Goal: Information Seeking & Learning: Check status

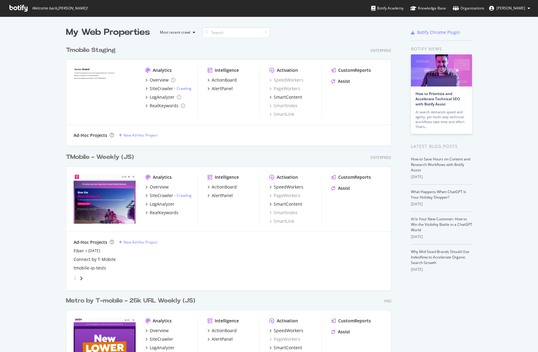
scroll to position [347, 529]
click at [101, 157] on div "TMobile - Weekly (JS)" at bounding box center [100, 157] width 68 height 9
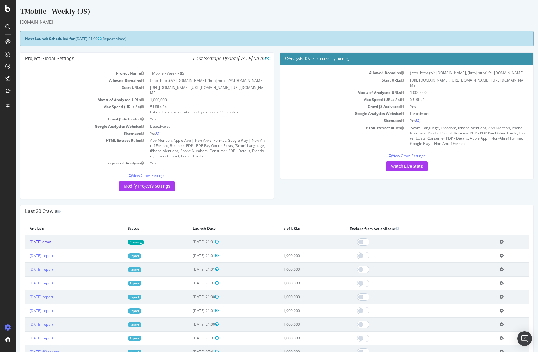
click at [52, 242] on link "2025 Sep. 12th crawl" at bounding box center [41, 241] width 22 height 5
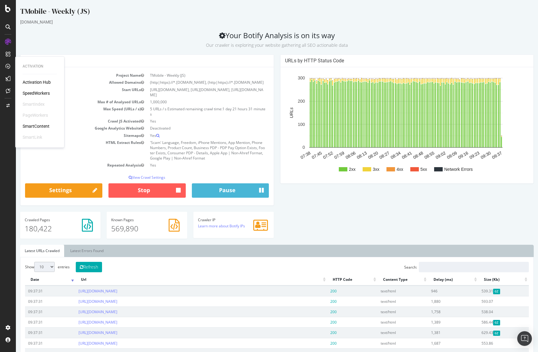
click at [38, 93] on div "SpeedWorkers" at bounding box center [36, 93] width 27 height 6
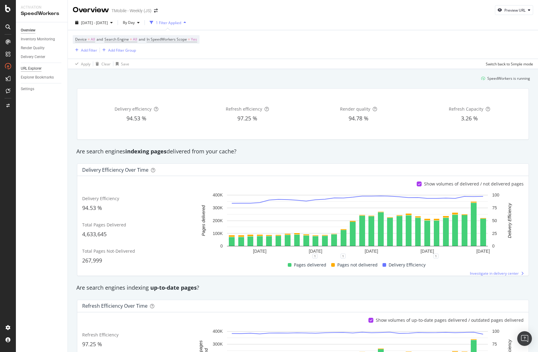
click at [35, 69] on div "URL Explorer" at bounding box center [31, 68] width 21 height 6
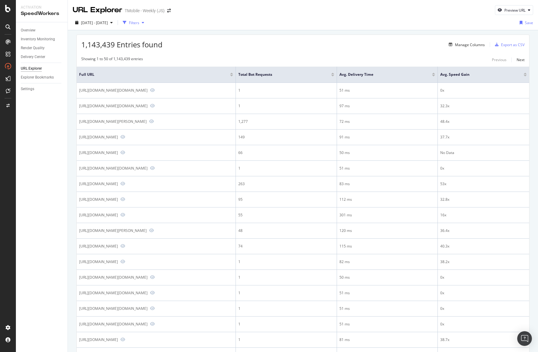
click at [147, 22] on div "button" at bounding box center [142, 23] width 7 height 4
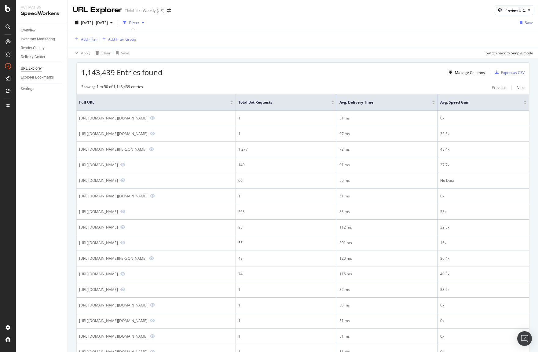
click at [90, 38] on div "Add Filter" at bounding box center [89, 39] width 16 height 5
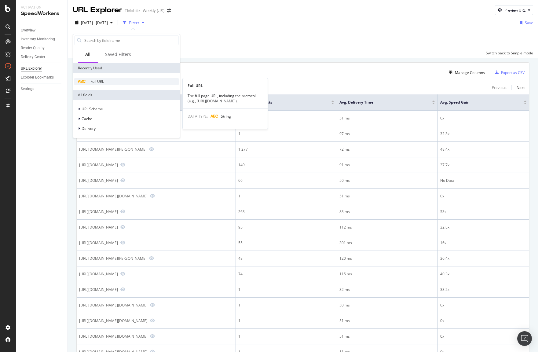
click at [96, 80] on span "Full URL" at bounding box center [96, 81] width 13 height 5
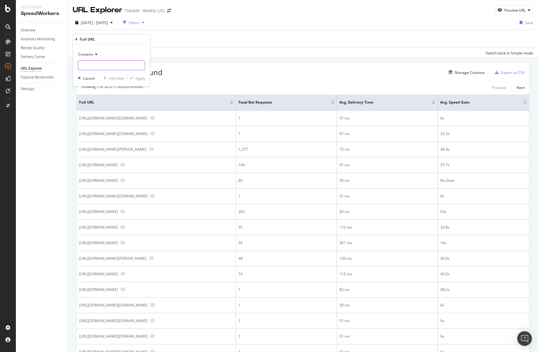
click at [115, 64] on input "text" at bounding box center [111, 65] width 67 height 10
paste input "[URL][DOMAIN_NAME]"
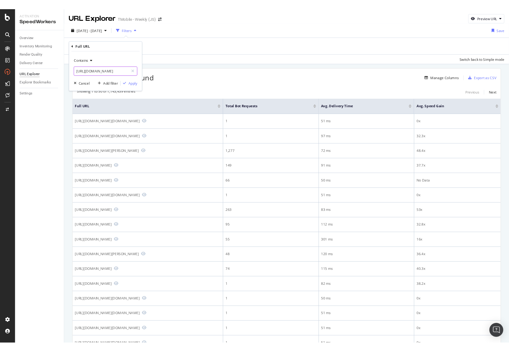
scroll to position [0, 57]
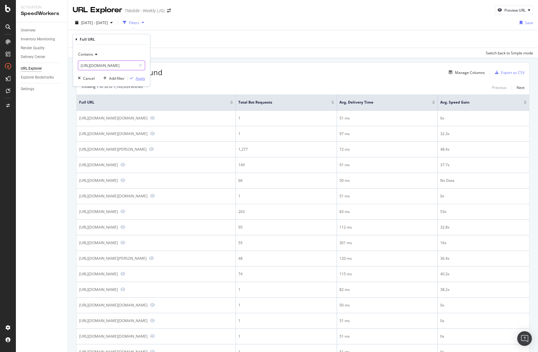
type input "[URL][DOMAIN_NAME]"
click at [143, 76] on div "Apply" at bounding box center [140, 78] width 9 height 5
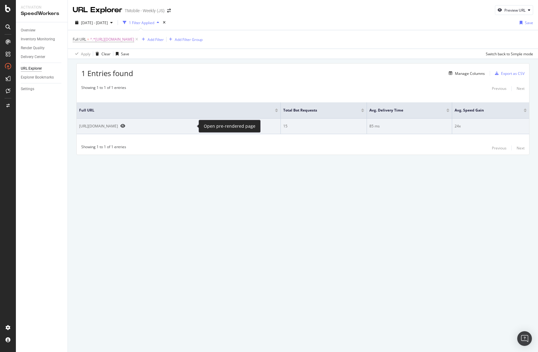
click at [125, 124] on icon "Preview https://www.t-mobile.com/smart-watch/apple-watch-se-3-44mm" at bounding box center [122, 126] width 5 height 4
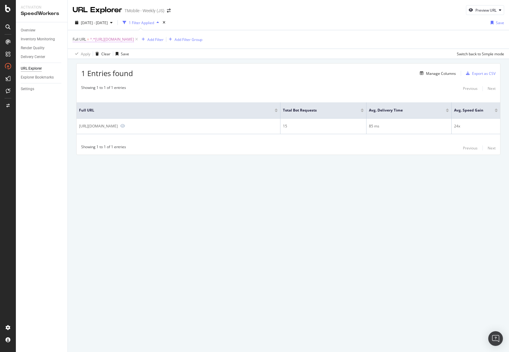
click at [130, 39] on span "^.*https://www.t-mobile.com/smart-watch/apple-watch-se-3-44mm.*$" at bounding box center [112, 39] width 44 height 9
click at [98, 64] on input "[URL][DOMAIN_NAME]" at bounding box center [107, 65] width 58 height 10
paste input "es"
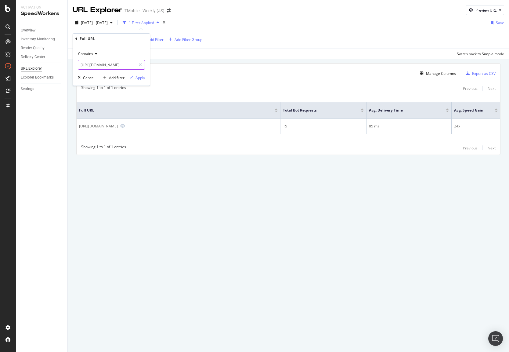
click at [95, 64] on input "https://es.t-mobile.com/smart-watch/apple-watch-se-3-44mm" at bounding box center [107, 65] width 58 height 10
drag, startPoint x: 96, startPoint y: 65, endPoint x: 60, endPoint y: 64, distance: 35.8
click at [60, 64] on body "Activation SpeedWorkers Overview Inventory Monitoring Render Quality Delivery C…" at bounding box center [254, 176] width 509 height 352
type input "https://es.t-mobile.com/smart-watch/apple-watch-se-3-44mm"
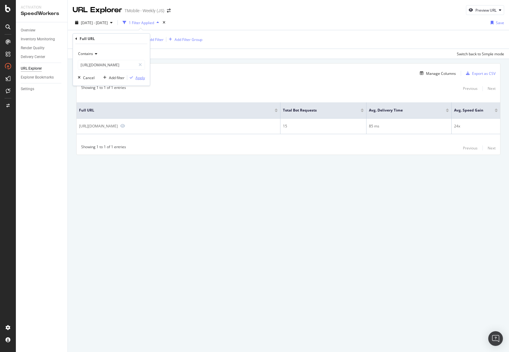
click at [144, 78] on div "Contains https://es.t-mobile.com/smart-watch/apple-watch-se-3-44mm Cancel Add f…" at bounding box center [111, 65] width 77 height 42
click at [142, 77] on div "Apply" at bounding box center [140, 77] width 9 height 5
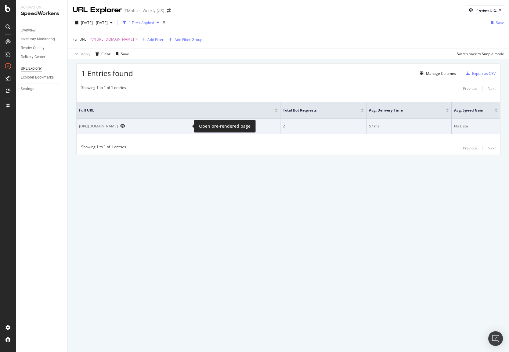
click at [125, 125] on icon "Preview https://es.t-mobile.com/smart-watch/apple-watch-se-3-44mm" at bounding box center [122, 126] width 5 height 4
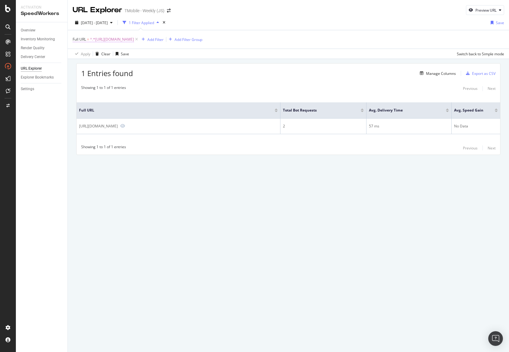
click at [134, 38] on span "^.*https://es.t-mobile.com/smart-watch/apple-watch-se-3-44mm.*$" at bounding box center [112, 39] width 44 height 9
click at [111, 63] on input "https://es.t-mobile.com/smart-watch/apple-watch-se-3-44mm" at bounding box center [107, 65] width 58 height 10
paste input "ries-11-42"
type input "https://es.t-mobile.com/smart-watch/apple-watch-series-11-42mm"
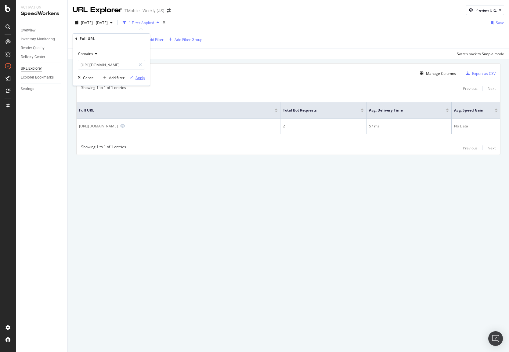
click at [139, 76] on div "Apply" at bounding box center [140, 77] width 9 height 5
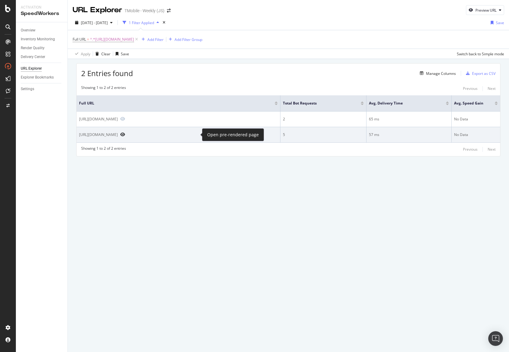
click at [125, 134] on icon "Preview https://es.t-mobile.com/smart-watch/apple-watch-series-11-42mm" at bounding box center [122, 134] width 5 height 4
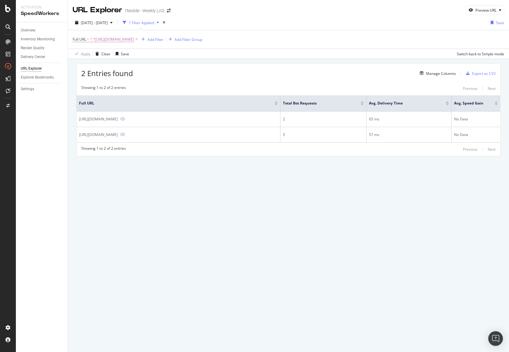
click at [154, 32] on div "Full URL = ^.*https://es.t-mobile.com/smart-watch/apple-watch-series-11-42mm.*$…" at bounding box center [289, 39] width 432 height 18
click at [134, 41] on span "^.*https://es.t-mobile.com/smart-watch/apple-watch-series-11-42mm.*$" at bounding box center [112, 39] width 44 height 9
click at [114, 66] on input "https://es.t-mobile.com/smart-watch/apple-watch-series-11-42mm" at bounding box center [107, 65] width 58 height 10
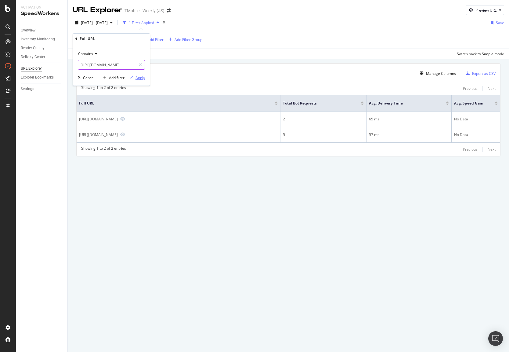
paste input "6"
type input "https://es.t-mobile.com/smart-watch/apple-watch-series-11-46mm"
click at [140, 79] on div "Apply" at bounding box center [140, 77] width 9 height 5
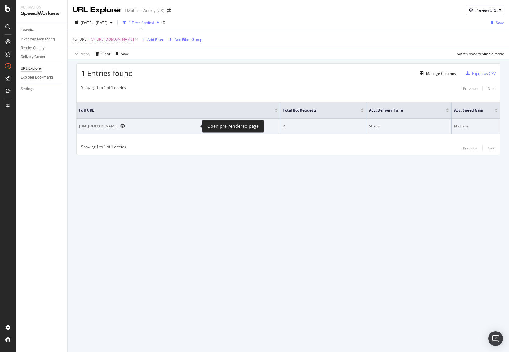
click at [125, 124] on icon "Preview https://es.t-mobile.com/smart-watch/apple-watch-series-11-46mm" at bounding box center [122, 126] width 5 height 4
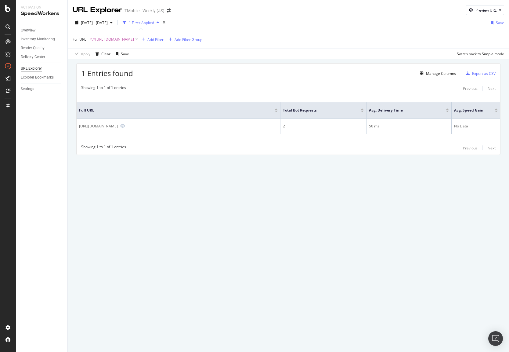
click at [134, 39] on span "^.*https://es.t-mobile.com/smart-watch/apple-watch-series-11-46mm.*$" at bounding box center [112, 39] width 44 height 9
click at [119, 63] on input "https://es.t-mobile.com/smart-watch/apple-watch-series-11-46mm" at bounding box center [107, 65] width 58 height 10
paste input "cell-phone/apple-iphone-air"
type input "https://es.t-mobile.com/cell-phone/apple-iphone-air"
click at [139, 78] on div "Apply" at bounding box center [140, 77] width 9 height 5
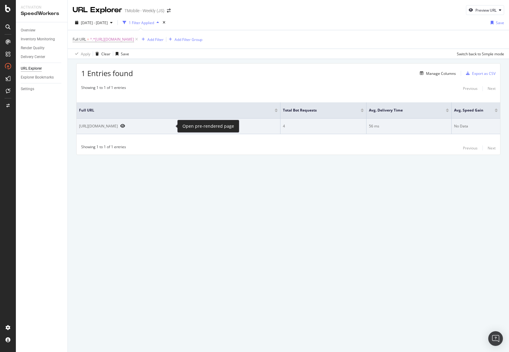
click at [125, 124] on icon "Preview https://es.t-mobile.com/cell-phone/apple-iphone-air" at bounding box center [122, 126] width 5 height 4
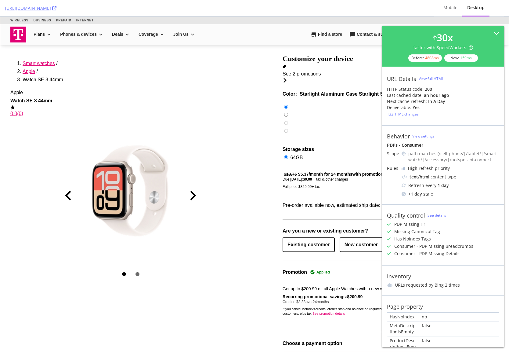
drag, startPoint x: 223, startPoint y: 5, endPoint x: 232, endPoint y: 13, distance: 12.7
click at [223, 5] on div "[URL][DOMAIN_NAME]" at bounding box center [217, 8] width 424 height 16
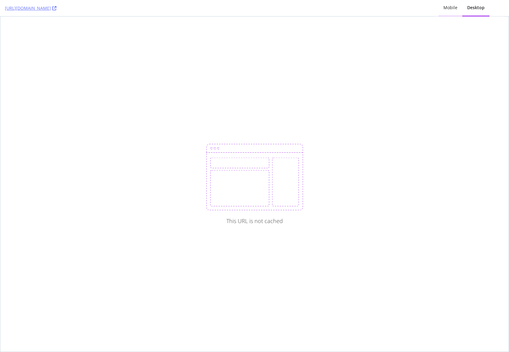
click at [450, 9] on div "Mobile" at bounding box center [451, 8] width 14 height 6
